Goal: Task Accomplishment & Management: Manage account settings

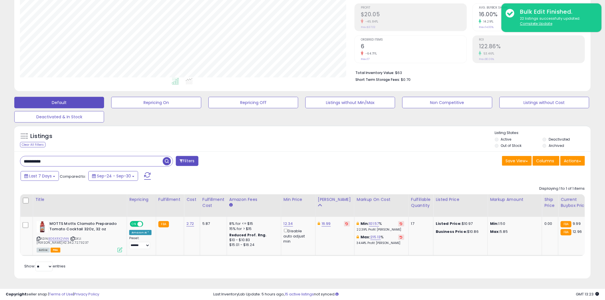
scroll to position [117, 335]
click at [143, 158] on input "**********" at bounding box center [91, 161] width 142 height 10
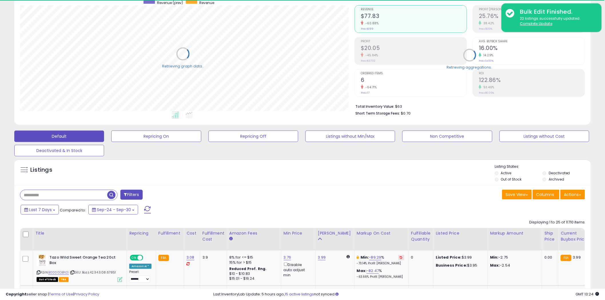
scroll to position [285908, 285690]
click at [138, 195] on div "Filters" at bounding box center [159, 195] width 287 height 11
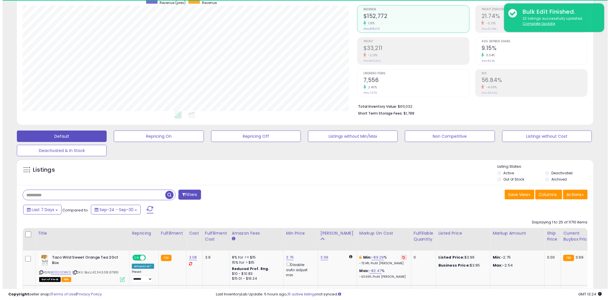
scroll to position [117, 335]
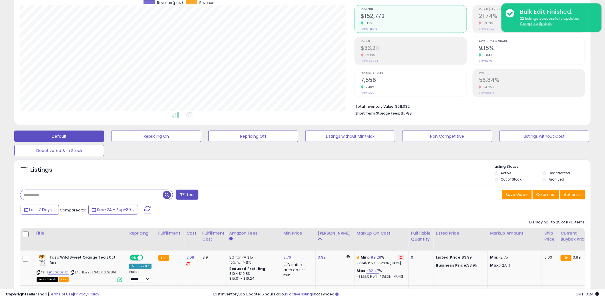
click at [191, 196] on button "Filters" at bounding box center [187, 195] width 22 height 10
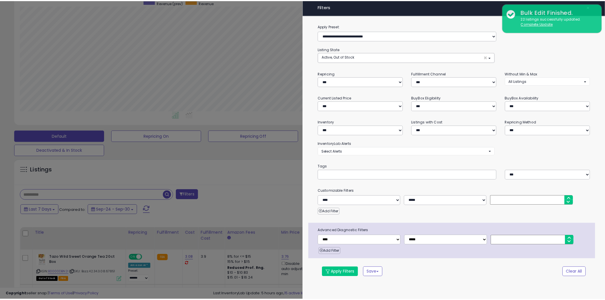
scroll to position [117, 338]
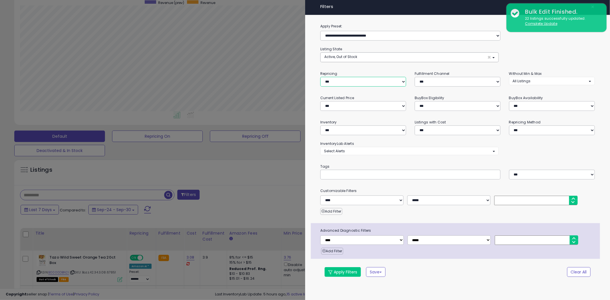
click at [342, 84] on select "**********" at bounding box center [363, 82] width 86 height 10
select select "***"
click at [320, 77] on select "**********" at bounding box center [363, 82] width 86 height 10
click at [341, 272] on button "Apply Filters" at bounding box center [343, 272] width 36 height 10
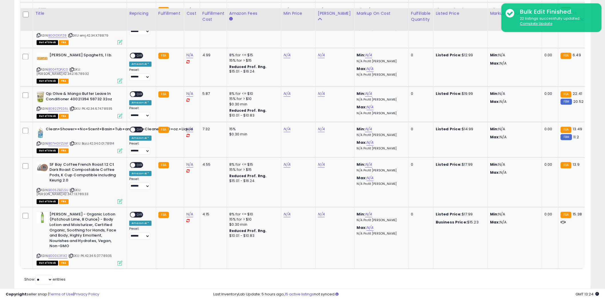
scroll to position [425, 0]
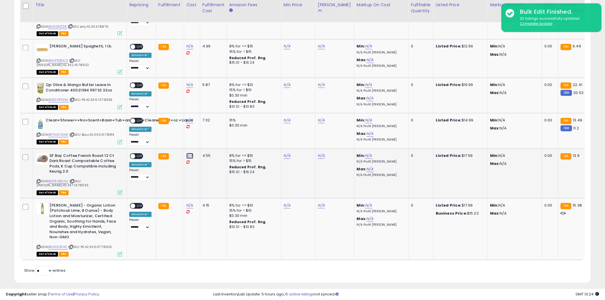
click at [188, 153] on link "N/A" at bounding box center [189, 156] width 7 height 6
type input "****"
click at [209, 138] on button "submit" at bounding box center [204, 136] width 10 height 9
click at [190, 203] on link "N/A" at bounding box center [189, 206] width 7 height 6
type input "****"
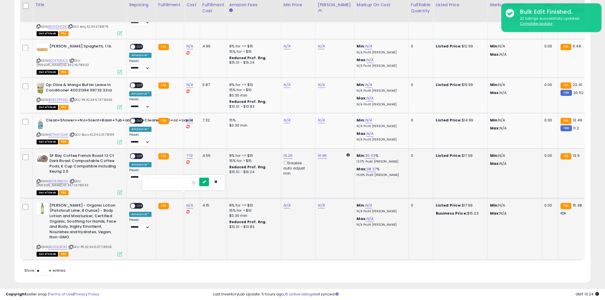
click at [209, 182] on button "submit" at bounding box center [204, 182] width 10 height 9
click at [189, 44] on link "N/A" at bounding box center [189, 47] width 7 height 6
type input "****"
click at [206, 29] on icon "submit" at bounding box center [204, 27] width 3 height 3
click at [189, 82] on link "N/A" at bounding box center [189, 85] width 7 height 6
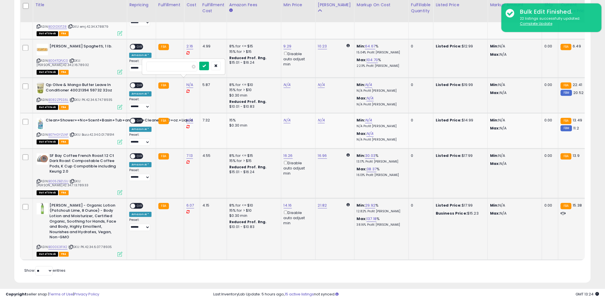
type input "****"
click at [206, 65] on icon "submit" at bounding box center [204, 65] width 3 height 3
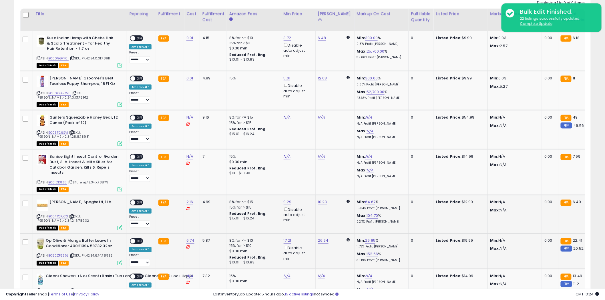
scroll to position [266, 0]
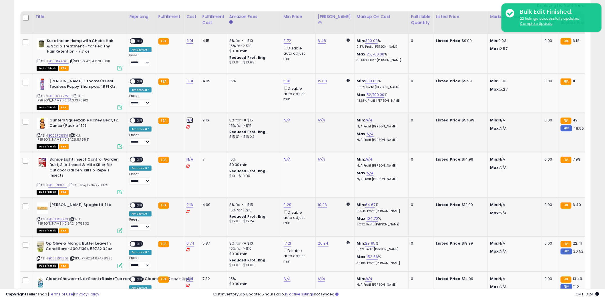
click at [188, 119] on link "N/A" at bounding box center [189, 121] width 7 height 6
type input "****"
click at [206, 106] on icon "submit" at bounding box center [204, 105] width 3 height 3
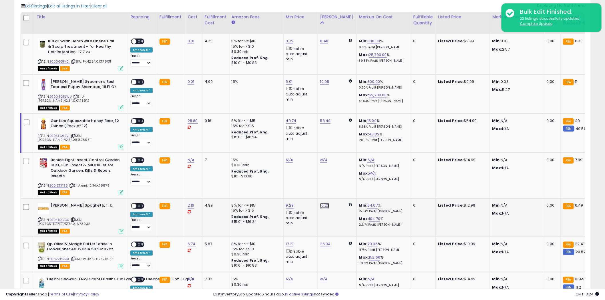
click at [320, 203] on link "10.23" at bounding box center [324, 206] width 9 height 6
drag, startPoint x: 308, startPoint y: 184, endPoint x: 257, endPoint y: 180, distance: 51.1
click at [258, 180] on tbody "Kuza Indian Hemp with Chebe Hair & Scalp Treatment - for Healthy Hair Retention…" at bounding box center [485, 226] width 928 height 385
type input "*****"
click at [343, 182] on button "submit" at bounding box center [339, 181] width 10 height 9
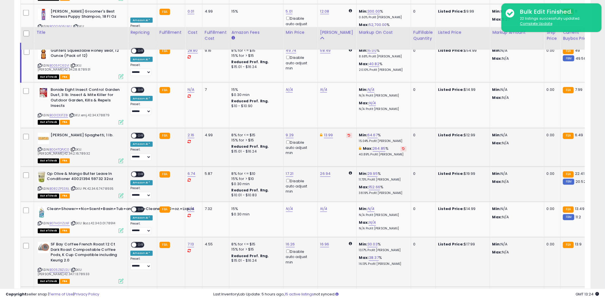
scroll to position [393, 0]
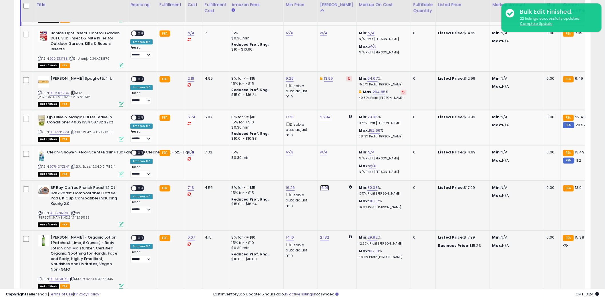
click at [324, 185] on link "16.96" at bounding box center [324, 188] width 9 height 6
drag, startPoint x: 313, startPoint y: 164, endPoint x: 262, endPoint y: 162, distance: 50.7
click at [262, 162] on tbody "Kuza Indian Hemp with Chebe Hair & Scalp Treatment - for Healthy Hair Retention…" at bounding box center [485, 99] width 928 height 385
type input "*****"
click at [344, 164] on button "submit" at bounding box center [339, 163] width 10 height 9
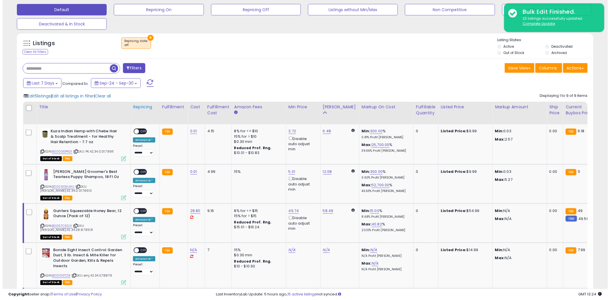
scroll to position [171, 0]
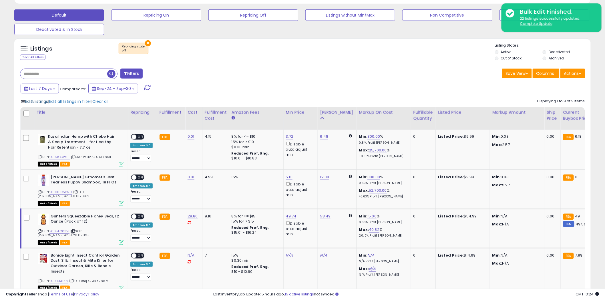
click at [47, 102] on span "Edit 5 listings" at bounding box center [36, 102] width 23 height 6
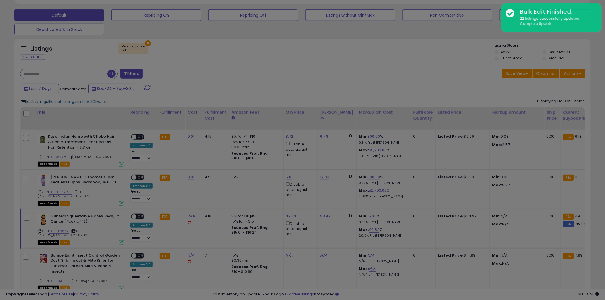
scroll to position [117, 338]
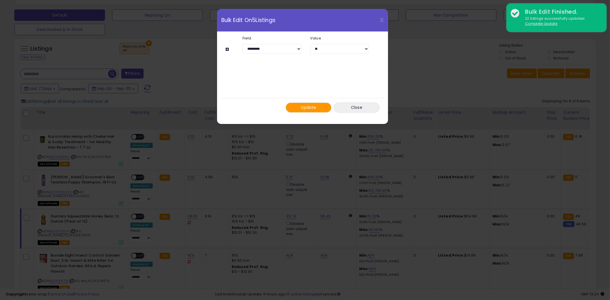
click at [300, 104] on button "Update" at bounding box center [309, 108] width 46 height 10
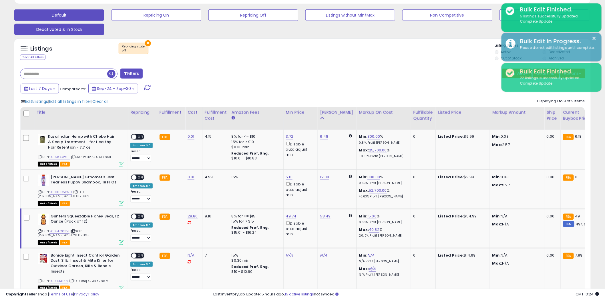
scroll to position [285908, 285690]
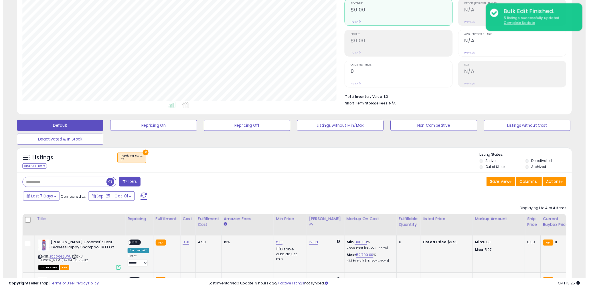
scroll to position [117, 335]
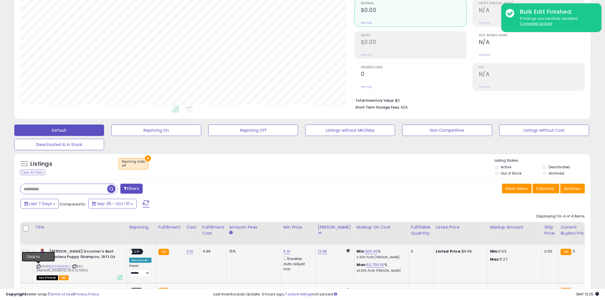
click at [38, 266] on icon at bounding box center [39, 266] width 4 height 3
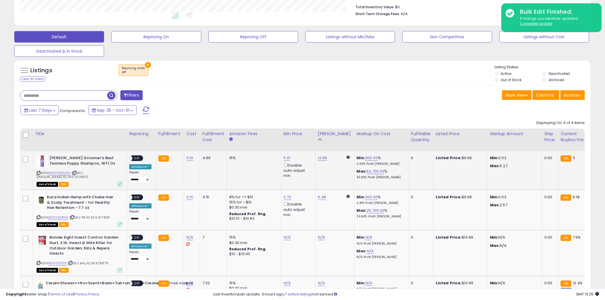
scroll to position [151, 0]
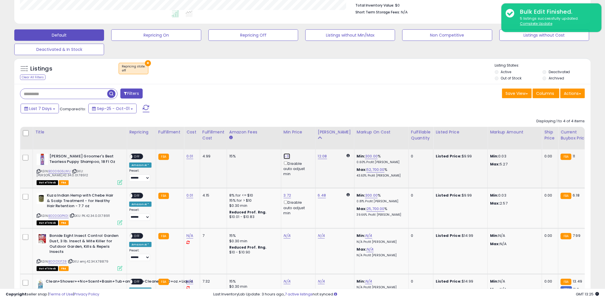
click at [286, 157] on link "5.01" at bounding box center [287, 157] width 7 height 6
drag, startPoint x: 275, startPoint y: 138, endPoint x: 217, endPoint y: 132, distance: 59.3
click at [217, 132] on table "Title Repricing" at bounding box center [483, 218] width 927 height 183
type input "****"
click at [305, 137] on button "submit" at bounding box center [301, 136] width 10 height 9
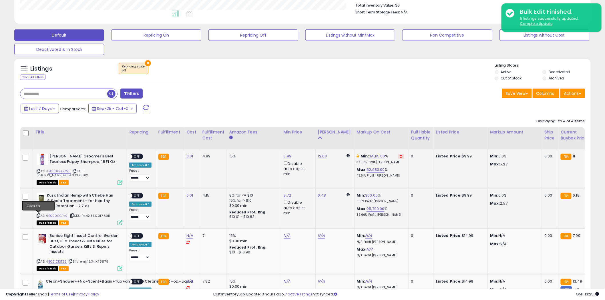
click at [39, 216] on icon at bounding box center [39, 215] width 4 height 3
click at [321, 195] on link "6.48" at bounding box center [322, 196] width 8 height 6
drag, startPoint x: 313, startPoint y: 180, endPoint x: 268, endPoint y: 176, distance: 44.5
click at [252, 175] on tbody "[PERSON_NAME] Groomer's Best Tearless Puppy Shampoo, 18 Fl Oz ASIN: B0006G5LWU …" at bounding box center [483, 230] width 926 height 160
type input "****"
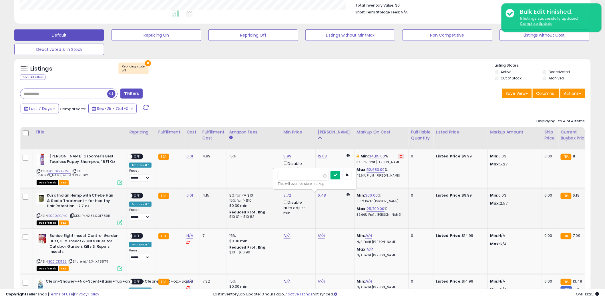
click at [340, 175] on button "submit" at bounding box center [336, 175] width 10 height 9
click at [287, 196] on link "3.72" at bounding box center [288, 196] width 8 height 6
drag, startPoint x: 268, startPoint y: 176, endPoint x: 230, endPoint y: 173, distance: 38.7
click at [227, 174] on tbody "[PERSON_NAME] Groomer's Best Tearless Puppy Shampoo, 18 Fl Oz ASIN: B0006G5LWU …" at bounding box center [483, 230] width 926 height 160
type input "****"
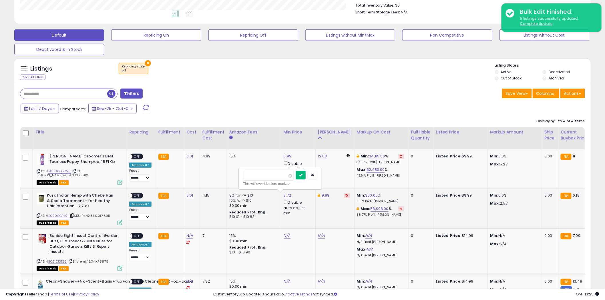
click at [306, 175] on button "submit" at bounding box center [301, 175] width 10 height 9
click at [37, 261] on icon at bounding box center [39, 261] width 4 height 3
click at [189, 236] on link "N/A" at bounding box center [189, 236] width 7 height 6
type input "****"
click at [206, 223] on icon "submit" at bounding box center [204, 220] width 3 height 3
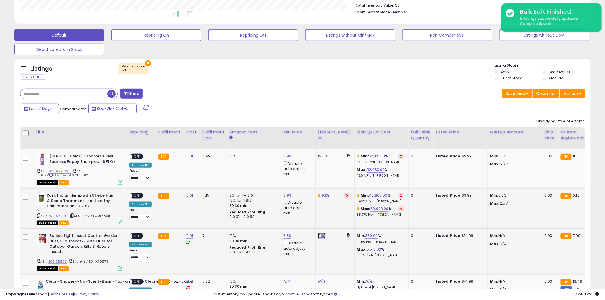
click at [319, 236] on link "7.99" at bounding box center [322, 236] width 8 height 6
drag, startPoint x: 302, startPoint y: 215, endPoint x: 236, endPoint y: 208, distance: 66.5
click at [234, 209] on tbody "[PERSON_NAME] Groomer's Best Tearless Puppy Shampoo, 18 Fl Oz ASIN: B0006G5LWU …" at bounding box center [483, 230] width 926 height 160
type input "*****"
click at [337, 216] on icon "submit" at bounding box center [335, 215] width 3 height 3
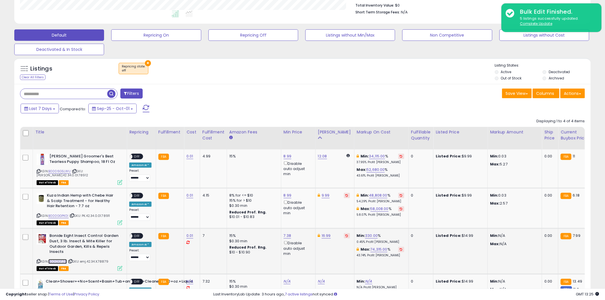
click at [62, 263] on link "B001D13TZ8" at bounding box center [57, 261] width 19 height 5
click at [284, 236] on link "7.38" at bounding box center [288, 236] width 8 height 6
drag, startPoint x: 242, startPoint y: 215, endPoint x: 209, endPoint y: 211, distance: 33.2
click at [210, 212] on tbody "[PERSON_NAME] Groomer's Best Tearless Puppy Shampoo, 18 Fl Oz ASIN: B0006G5LWU …" at bounding box center [483, 230] width 926 height 160
type input "*****"
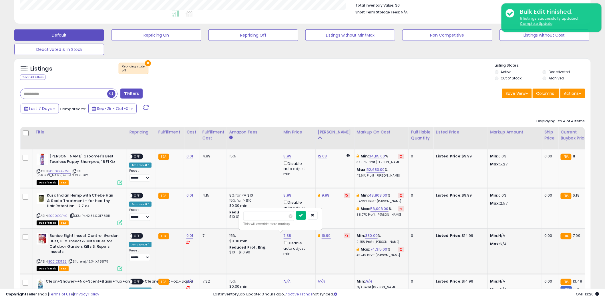
click at [306, 217] on button "submit" at bounding box center [301, 215] width 10 height 9
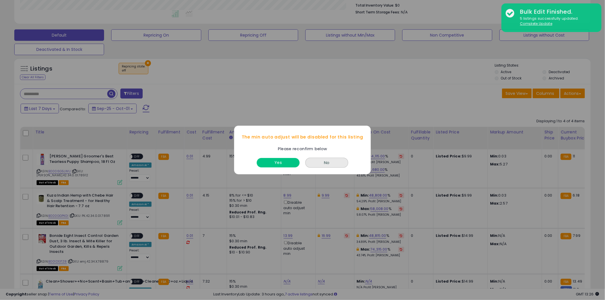
click at [286, 156] on div "Yes" at bounding box center [278, 161] width 46 height 15
click at [285, 164] on button "Yes" at bounding box center [278, 162] width 43 height 9
click at [273, 164] on button "Yes" at bounding box center [278, 162] width 43 height 9
click at [274, 165] on button "Yes" at bounding box center [278, 162] width 43 height 9
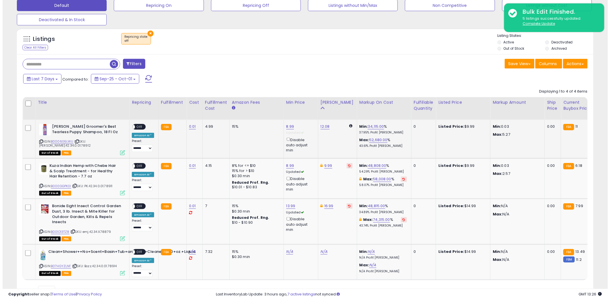
scroll to position [209, 0]
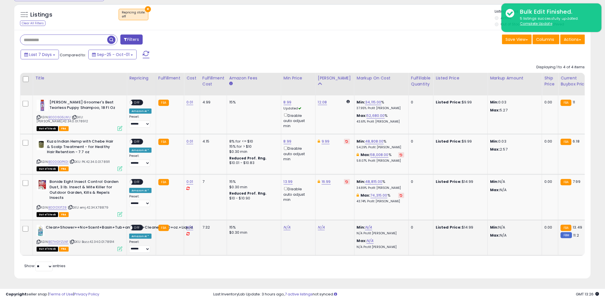
click at [39, 241] on icon at bounding box center [39, 242] width 4 height 3
click at [188, 225] on link "N/A" at bounding box center [189, 228] width 7 height 6
type input "****"
click at [206, 211] on icon "submit" at bounding box center [204, 212] width 3 height 3
click at [321, 225] on link "14.77" at bounding box center [322, 228] width 9 height 6
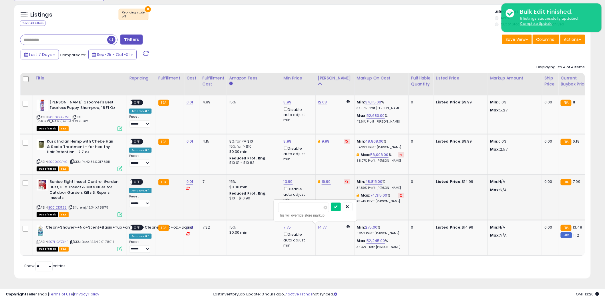
drag, startPoint x: 291, startPoint y: 207, endPoint x: 268, endPoint y: 200, distance: 24.7
click at [248, 203] on tbody "[PERSON_NAME] Groomer's Best Tearless Puppy Shampoo, 18 Fl Oz ASIN: B0006G5LWU …" at bounding box center [483, 176] width 926 height 160
type input "*****"
click at [338, 205] on icon "submit" at bounding box center [335, 206] width 3 height 3
click at [57, 240] on link "B07HGYZLNF" at bounding box center [58, 242] width 20 height 5
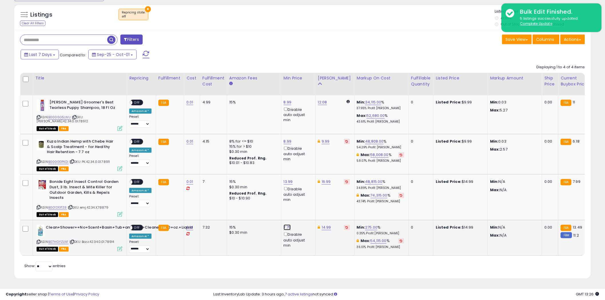
click at [286, 225] on link "7.75" at bounding box center [287, 228] width 7 height 6
drag, startPoint x: 270, startPoint y: 204, endPoint x: 227, endPoint y: 202, distance: 43.8
click at [227, 202] on tbody "[PERSON_NAME] Groomer's Best Tearless Puppy Shampoo, 18 Fl Oz ASIN: B0006G5LWU …" at bounding box center [483, 176] width 926 height 160
type input "*****"
click at [303, 205] on icon "submit" at bounding box center [300, 206] width 3 height 3
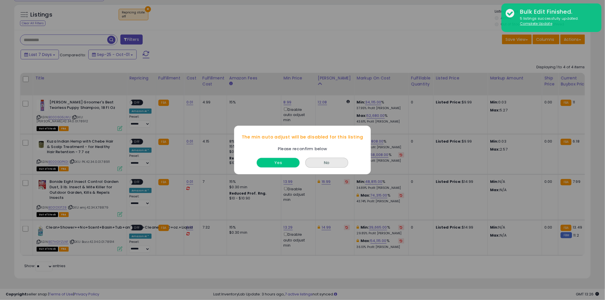
click at [276, 164] on button "Yes" at bounding box center [278, 162] width 43 height 9
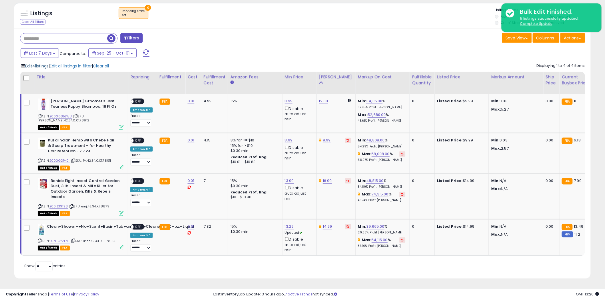
click at [31, 64] on span "Edit 4 listings" at bounding box center [36, 66] width 23 height 6
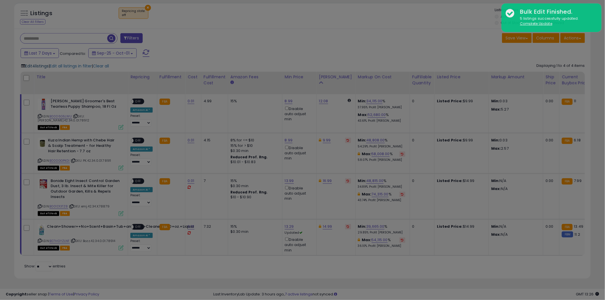
scroll to position [117, 338]
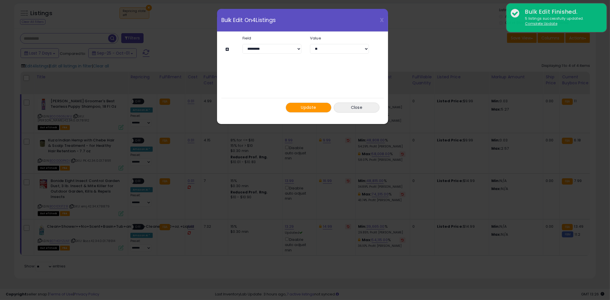
click at [315, 106] on span "Update" at bounding box center [308, 108] width 15 height 6
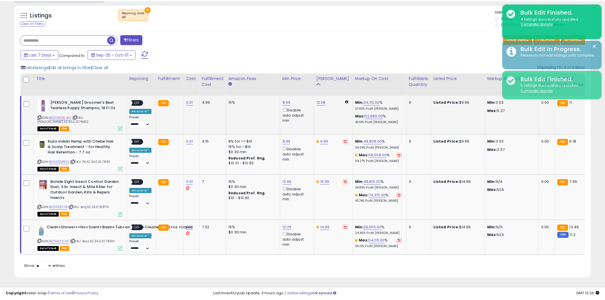
scroll to position [285908, 285690]
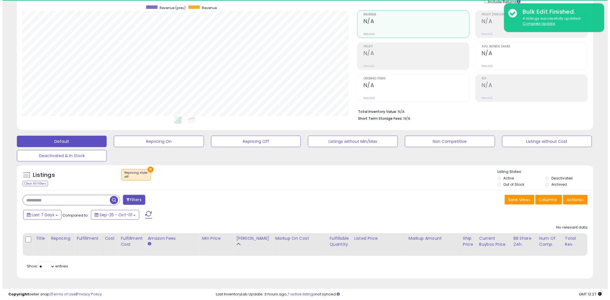
scroll to position [117, 335]
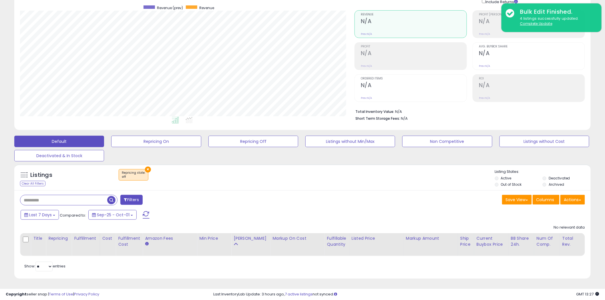
click at [145, 167] on button "×" at bounding box center [148, 170] width 6 height 6
